Goal: Task Accomplishment & Management: Use online tool/utility

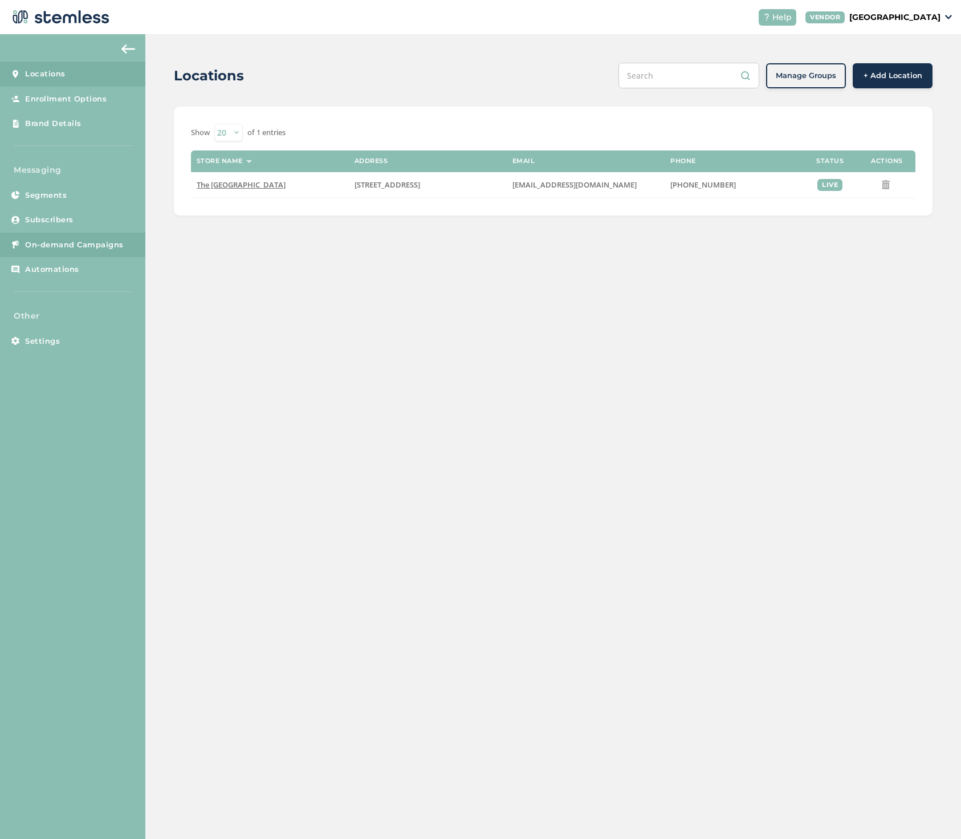
click at [67, 237] on link "On-demand Campaigns" at bounding box center [72, 245] width 145 height 25
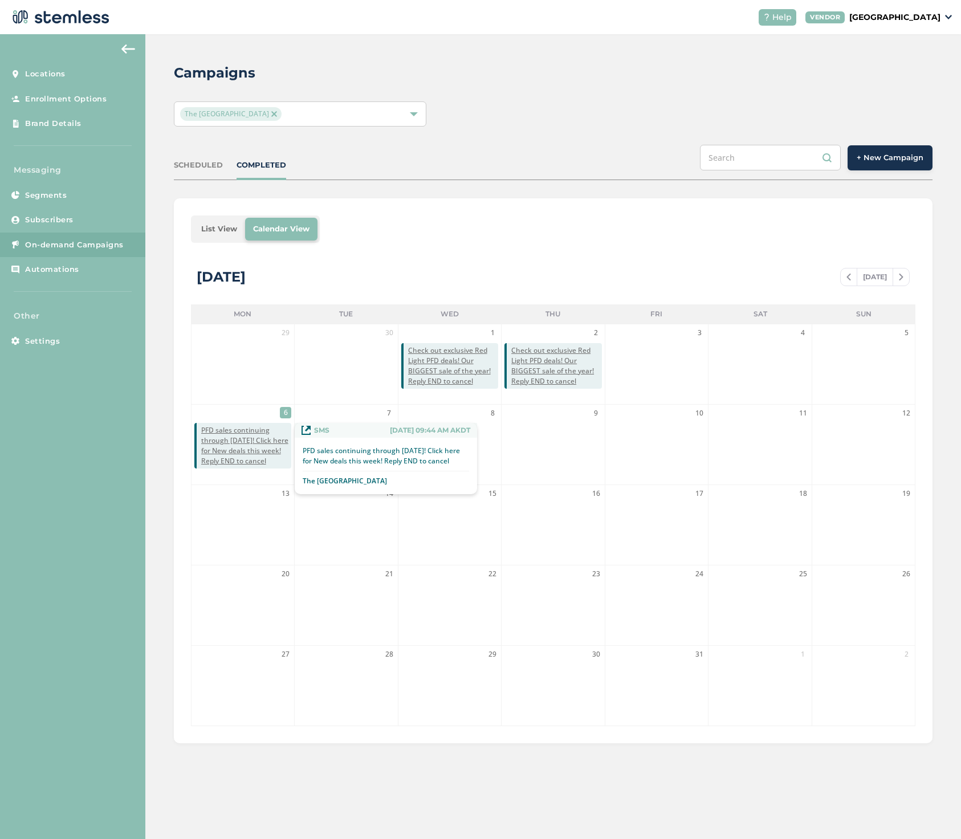
click at [231, 442] on span "PFD sales continuing through [DATE]! Click here for New deals this week! Reply …" at bounding box center [246, 445] width 90 height 41
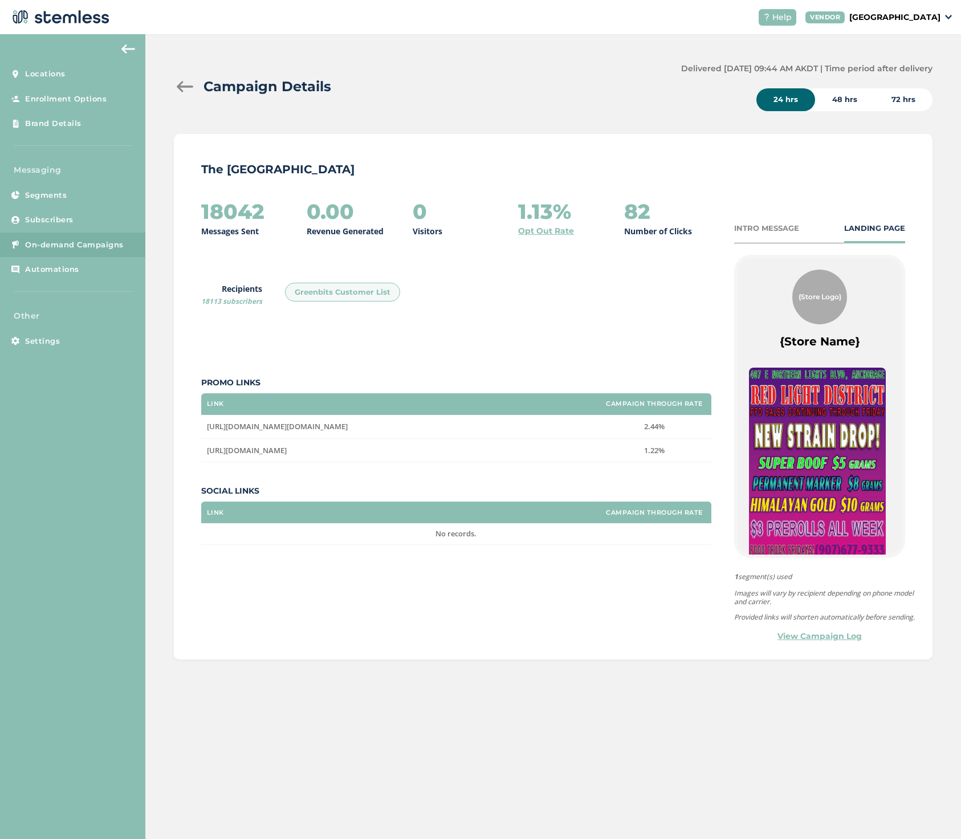
click at [828, 642] on link "View Campaign Log" at bounding box center [820, 637] width 84 height 12
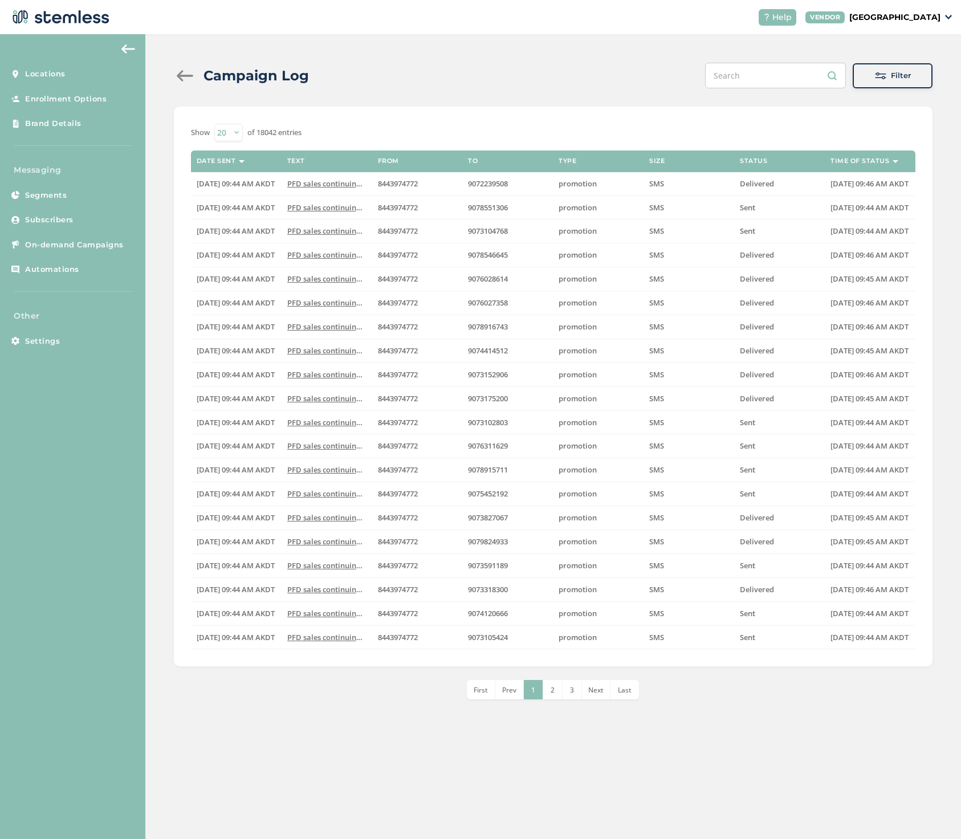
click at [122, 49] on img at bounding box center [128, 48] width 14 height 9
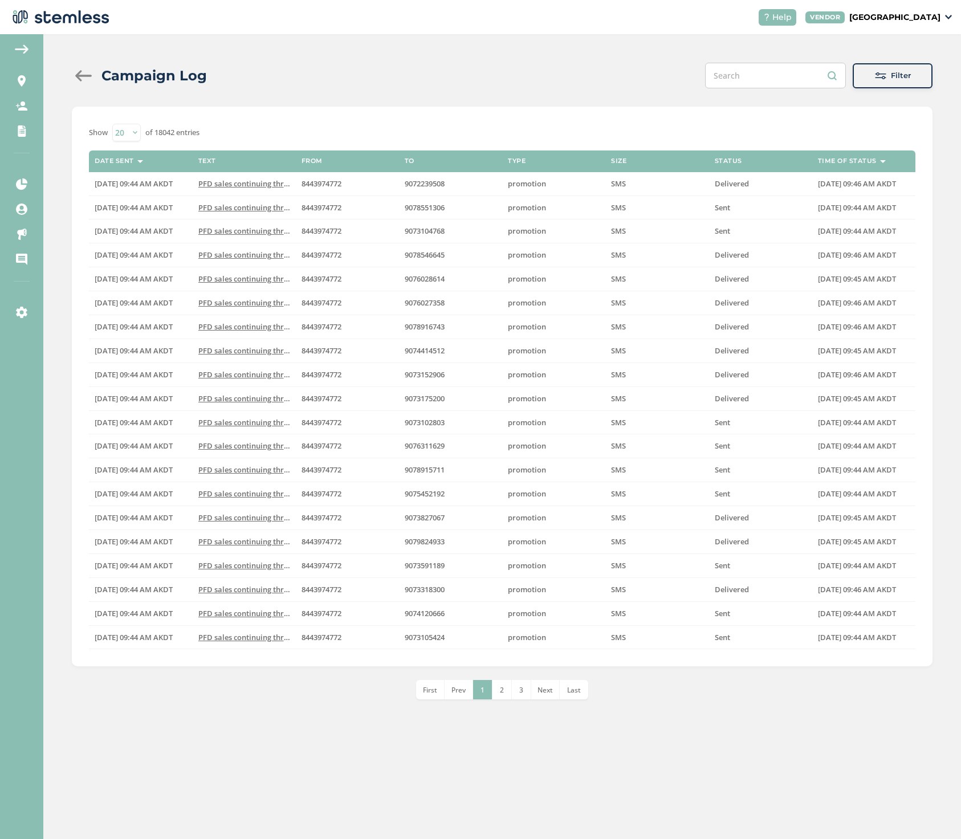
click at [79, 74] on div at bounding box center [83, 75] width 23 height 11
click at [84, 72] on div at bounding box center [83, 75] width 23 height 11
